Goal: Navigation & Orientation: Find specific page/section

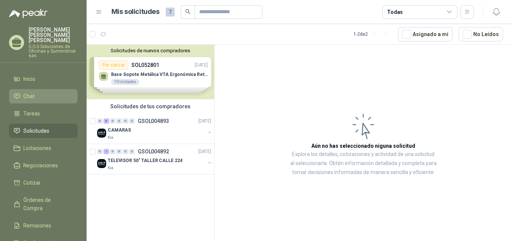
click at [41, 93] on li "Chat" at bounding box center [43, 96] width 59 height 8
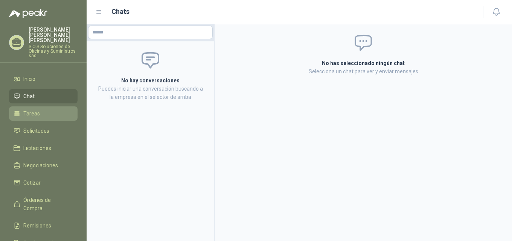
click at [40, 110] on li "Tareas" at bounding box center [43, 114] width 59 height 8
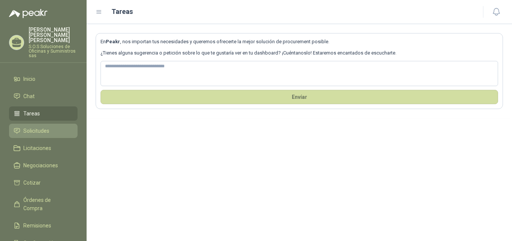
click at [40, 127] on span "Solicitudes" at bounding box center [36, 131] width 26 height 8
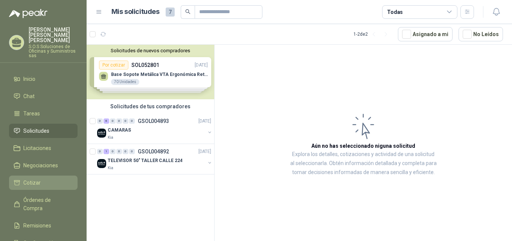
click at [30, 179] on span "Cotizar" at bounding box center [31, 183] width 17 height 8
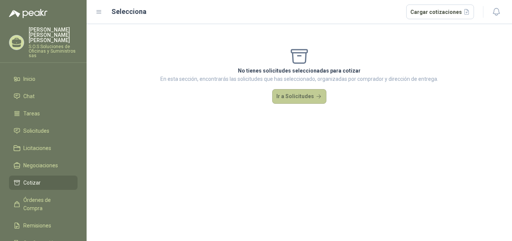
click at [310, 99] on button "Ir a Solicitudes" at bounding box center [299, 96] width 54 height 15
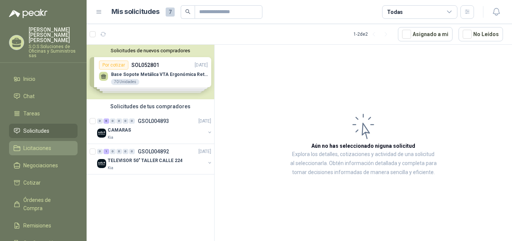
click at [41, 144] on span "Licitaciones" at bounding box center [37, 148] width 28 height 8
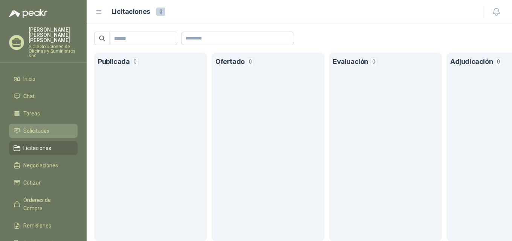
click at [37, 127] on span "Solicitudes" at bounding box center [36, 131] width 26 height 8
